Goal: Information Seeking & Learning: Learn about a topic

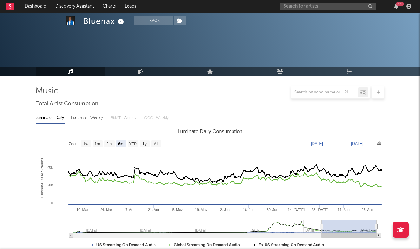
select select "6m"
select select "All"
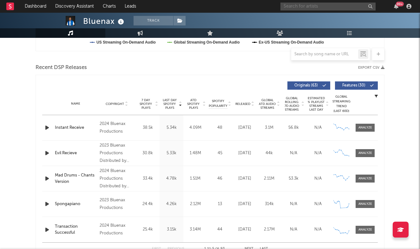
click at [308, 4] on input "text" at bounding box center [328, 7] width 95 height 8
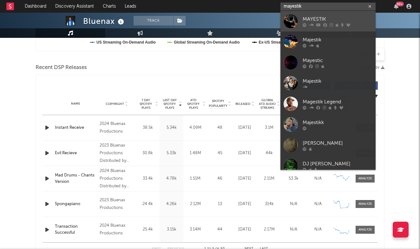
type input "Mayestik"
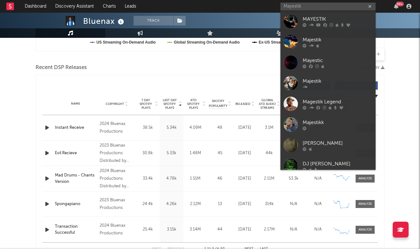
drag, startPoint x: 302, startPoint y: 25, endPoint x: 324, endPoint y: 24, distance: 21.3
click at [324, 24] on icon at bounding box center [325, 25] width 4 height 4
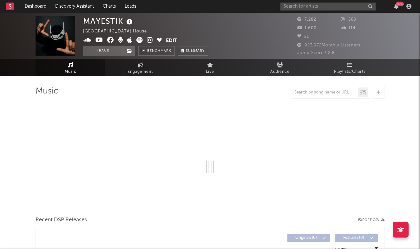
select select "6m"
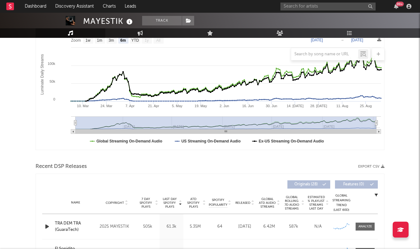
scroll to position [205, 0]
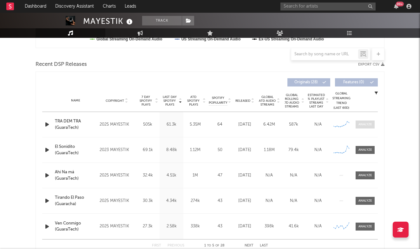
click at [366, 123] on div at bounding box center [366, 124] width 14 height 5
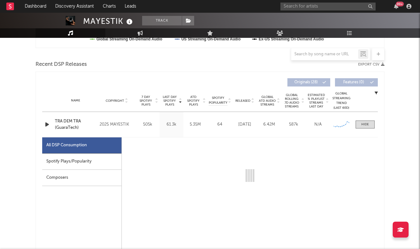
select select "1w"
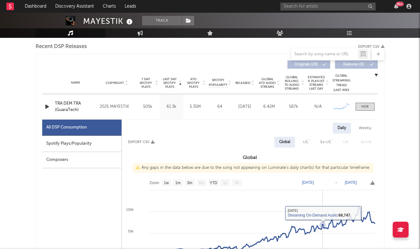
scroll to position [253, 0]
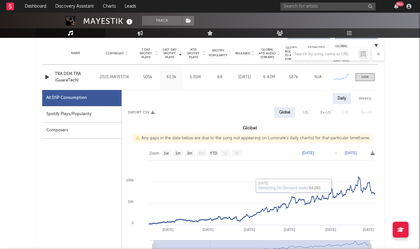
click at [61, 78] on div "TRA DEM TRA (GuaraTech)" at bounding box center [76, 77] width 42 height 12
click at [313, 6] on input "text" at bounding box center [328, 7] width 95 height 8
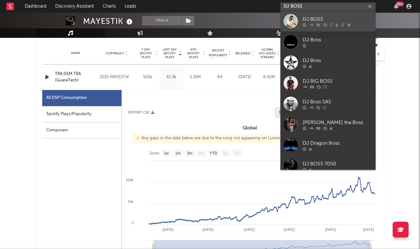
type input "DJ BOSS"
click at [314, 24] on icon at bounding box center [311, 25] width 5 height 4
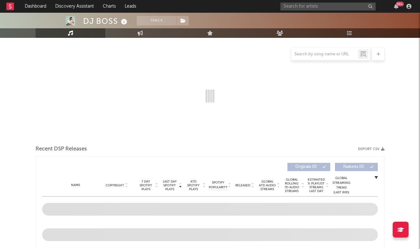
scroll to position [119, 0]
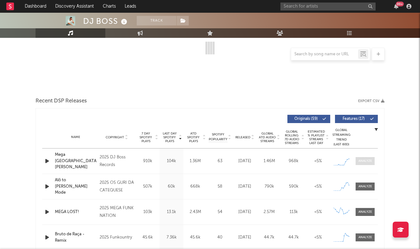
click at [361, 159] on div at bounding box center [366, 160] width 14 height 5
select select "1w"
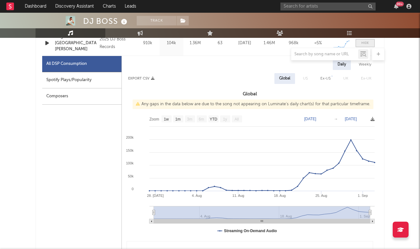
select select "6m"
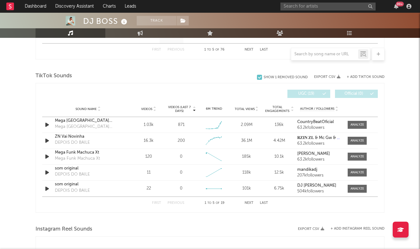
scroll to position [690, 0]
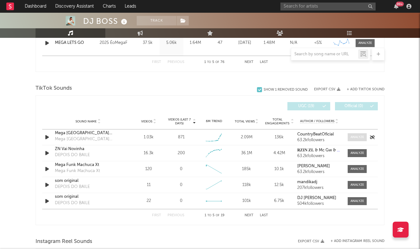
click at [355, 135] on div at bounding box center [358, 137] width 14 height 5
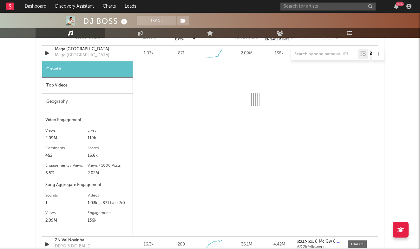
select select "1w"
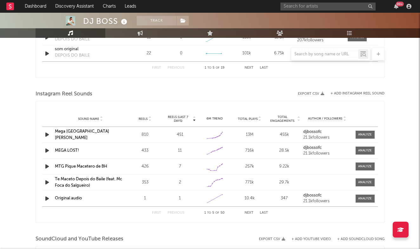
scroll to position [998, 0]
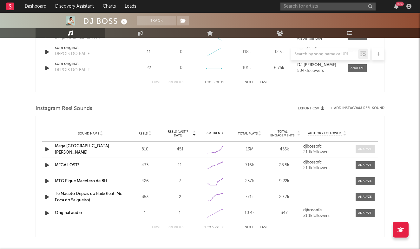
click at [361, 152] on span at bounding box center [365, 149] width 19 height 8
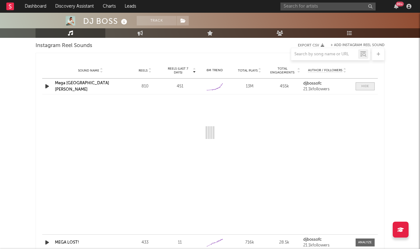
scroll to position [1061, 0]
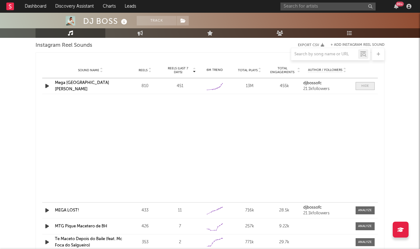
select select "1w"
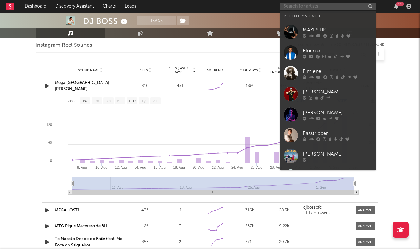
click at [306, 9] on input "text" at bounding box center [328, 7] width 95 height 8
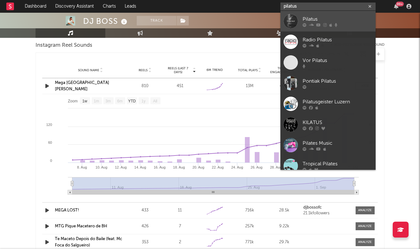
type input "pilatus"
click at [299, 28] on link "Pilatus" at bounding box center [328, 21] width 95 height 21
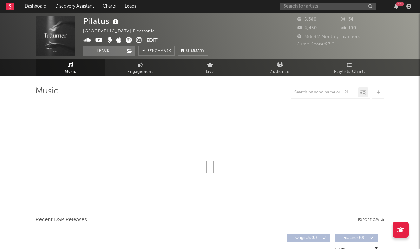
select select "6m"
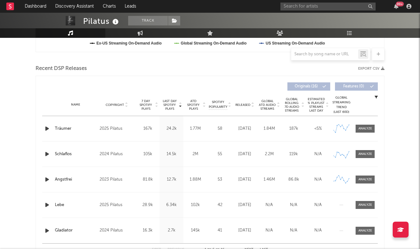
scroll to position [202, 0]
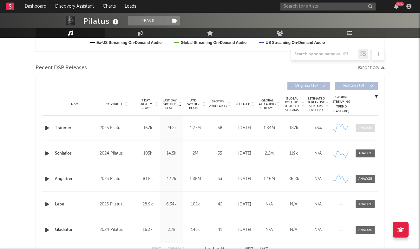
click at [368, 127] on div at bounding box center [366, 127] width 14 height 5
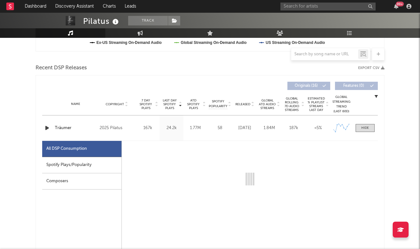
select select "1w"
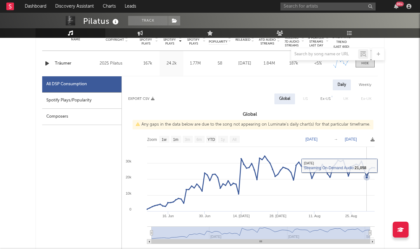
scroll to position [491, 0]
